Goal: Transaction & Acquisition: Purchase product/service

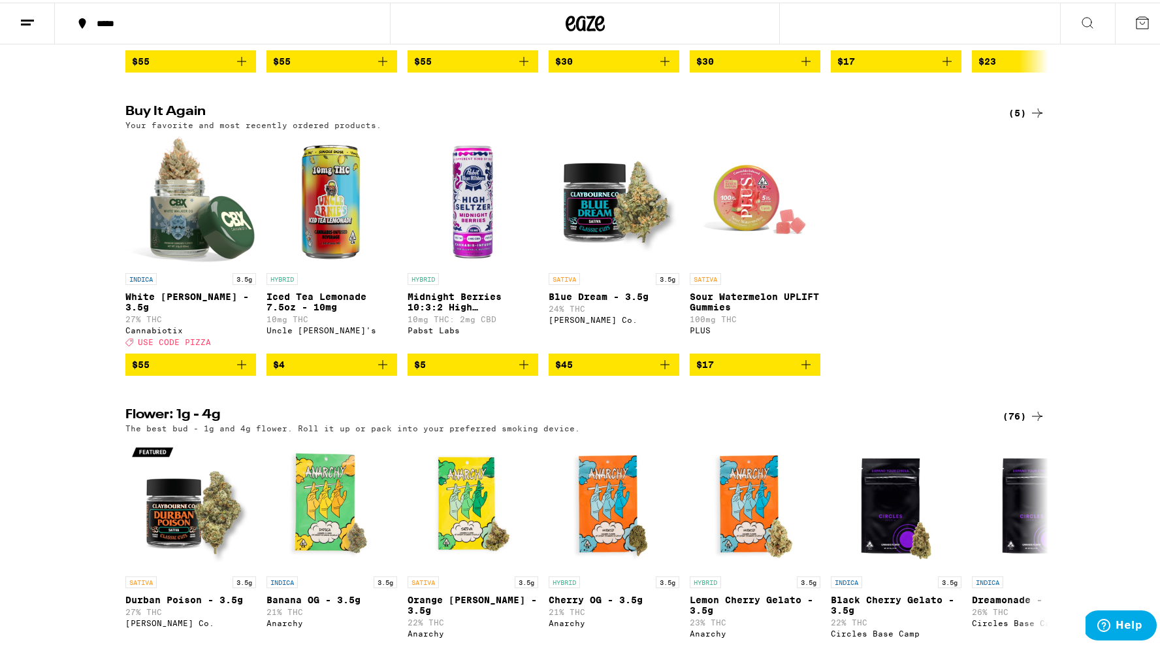
scroll to position [402, 0]
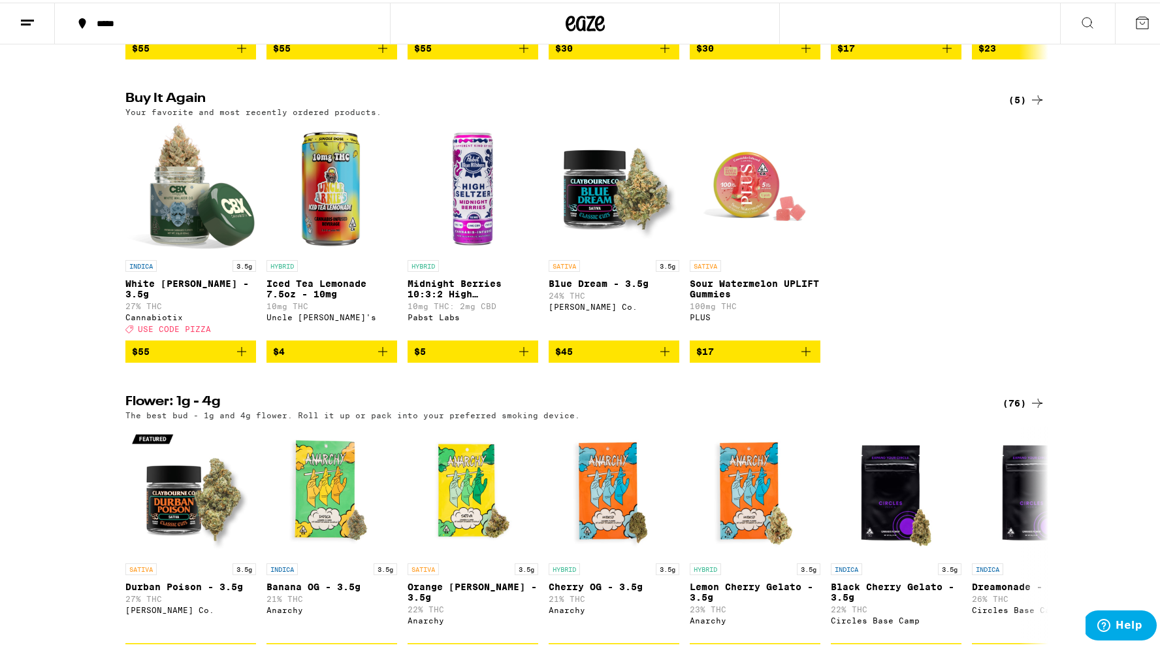
click at [1012, 406] on div "(76)" at bounding box center [1023, 400] width 42 height 16
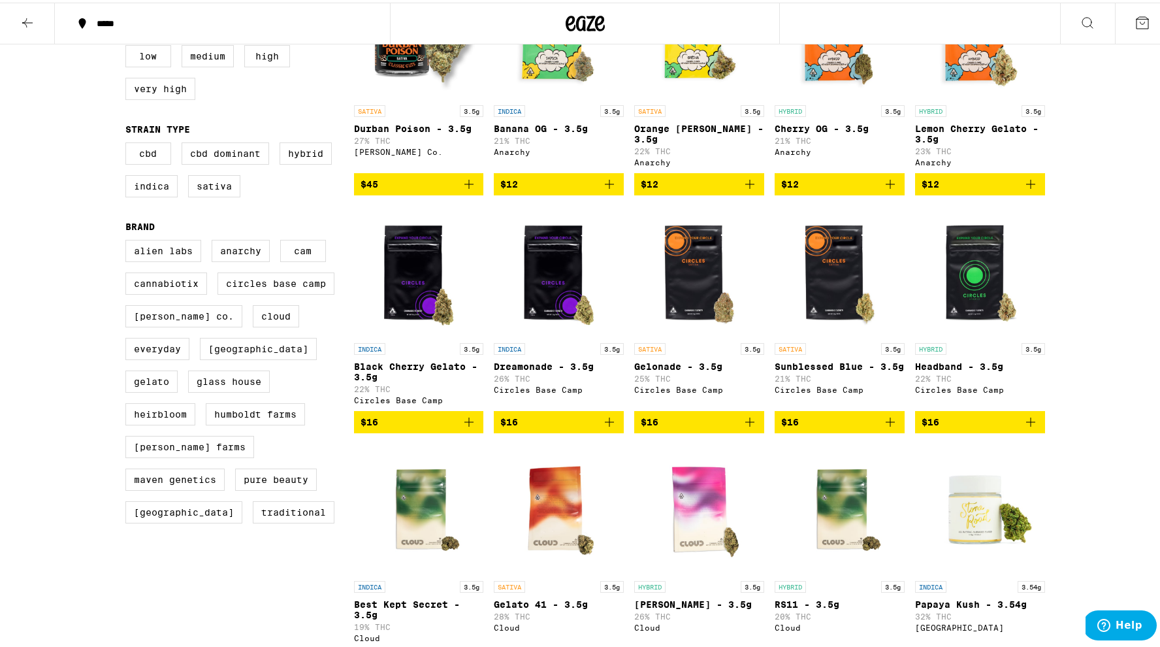
scroll to position [127, 0]
